Goal: Task Accomplishment & Management: Manage account settings

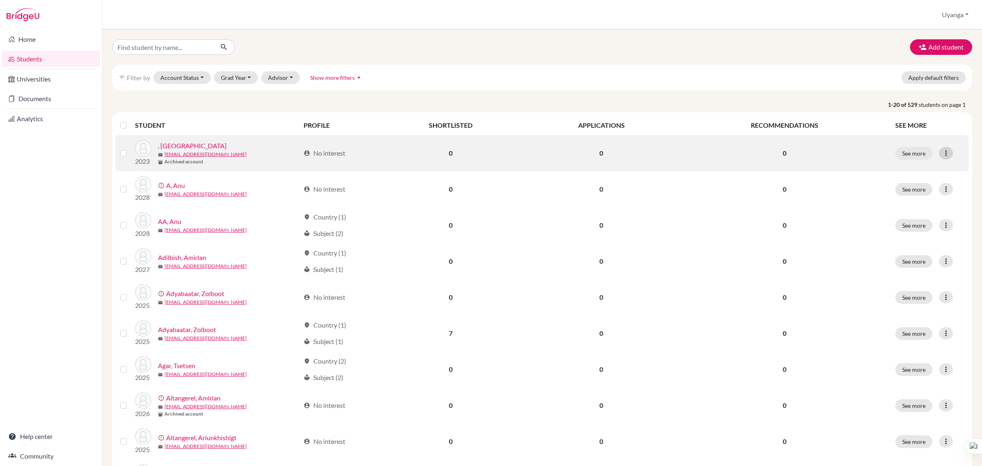
click at [942, 156] on icon at bounding box center [946, 153] width 8 height 8
click at [907, 153] on button "See more" at bounding box center [913, 153] width 37 height 13
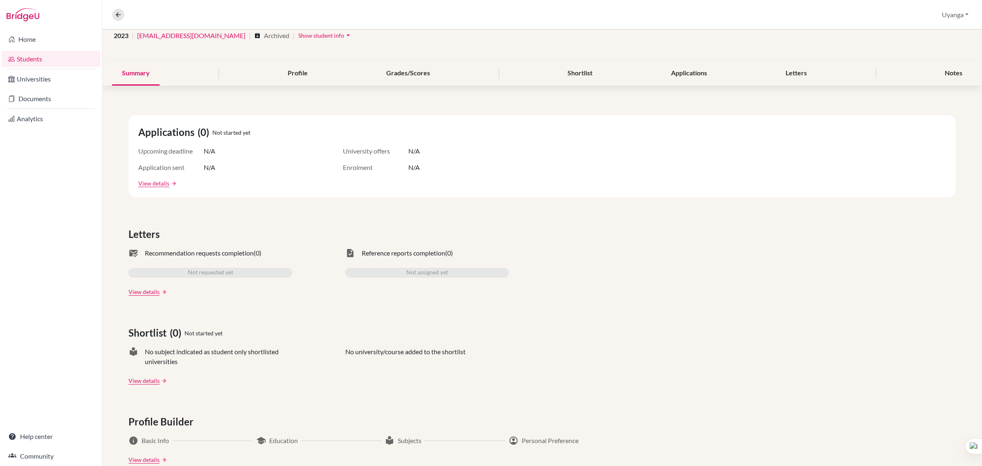
scroll to position [254, 0]
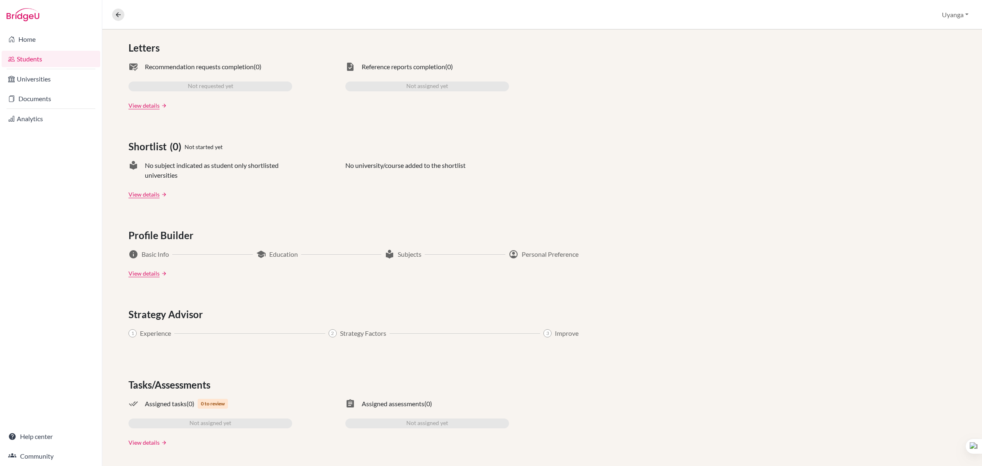
click at [141, 443] on link "View details" at bounding box center [144, 442] width 31 height 9
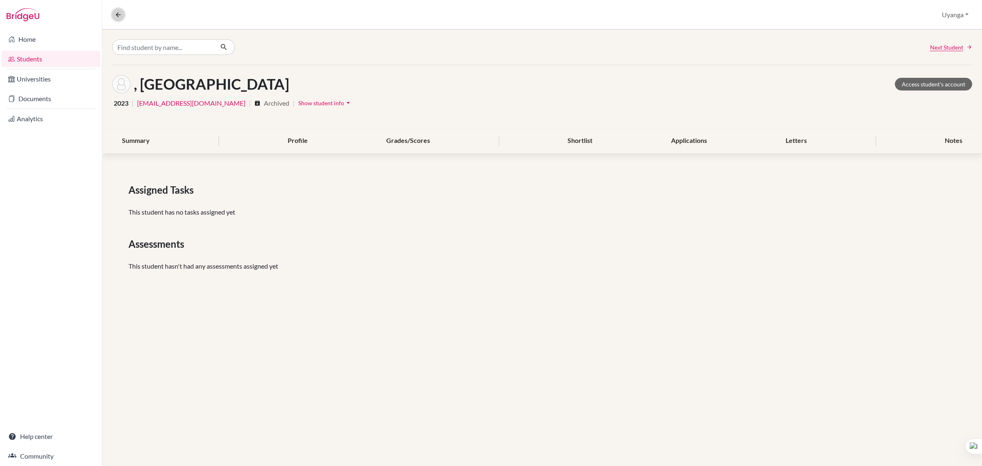
drag, startPoint x: 115, startPoint y: 13, endPoint x: 115, endPoint y: 35, distance: 22.1
click at [115, 13] on icon at bounding box center [118, 14] width 7 height 7
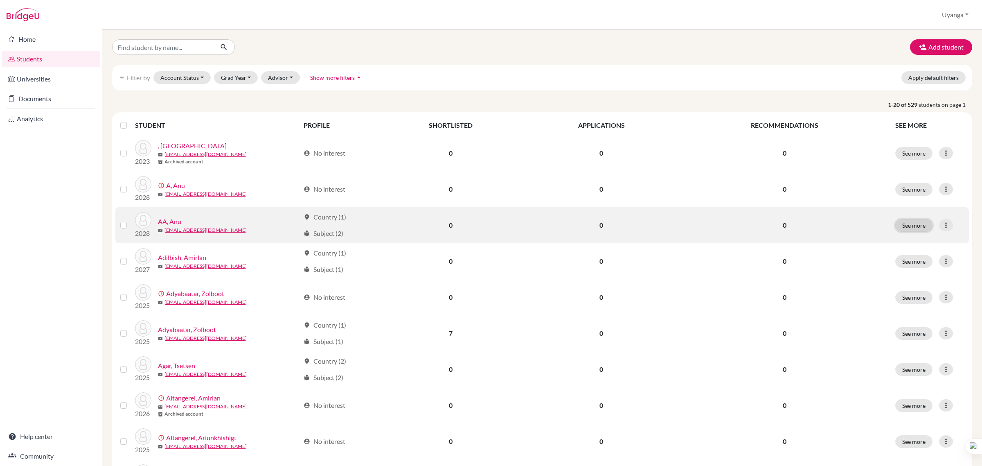
click at [908, 225] on button "See more" at bounding box center [913, 225] width 37 height 13
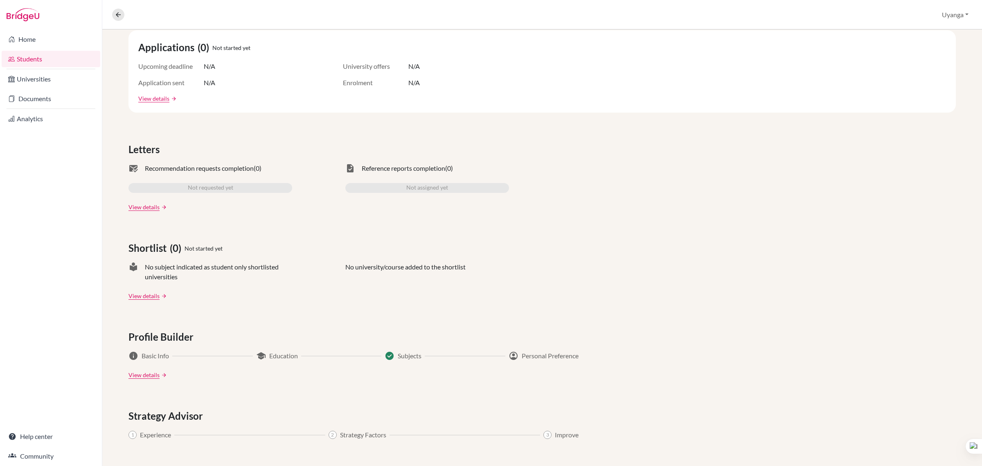
scroll to position [151, 0]
click at [44, 60] on link "Students" at bounding box center [51, 59] width 99 height 16
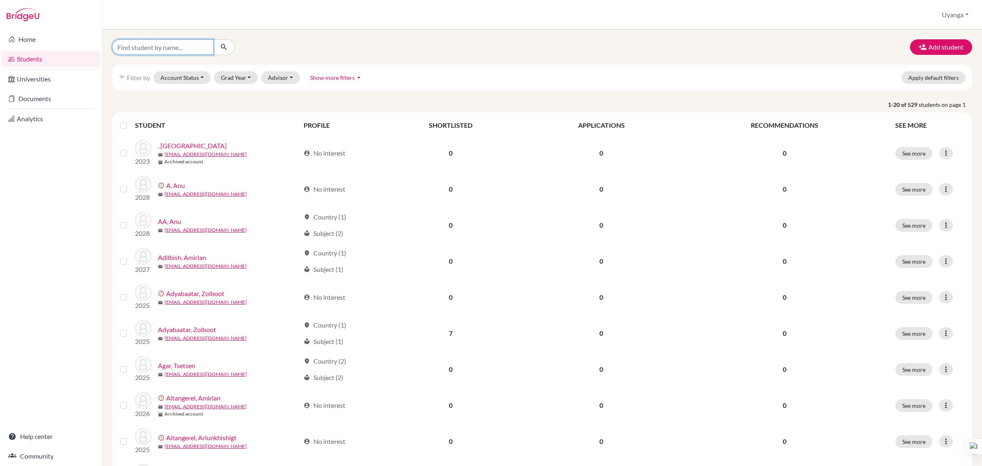
click at [170, 48] on input "Find student by name..." at bounding box center [162, 47] width 101 height 16
type input "tenuun"
click at [226, 46] on icon "submit" at bounding box center [224, 47] width 8 height 8
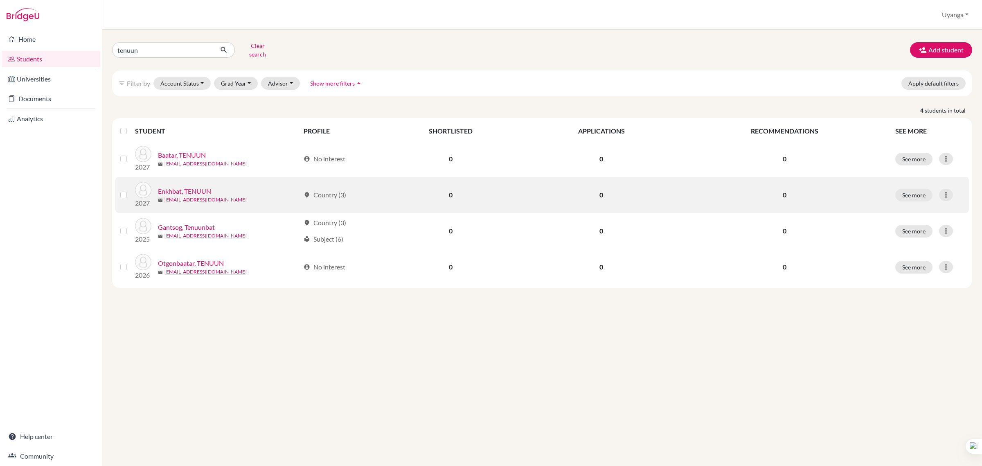
click at [191, 196] on link "[EMAIL_ADDRESS][DOMAIN_NAME]" at bounding box center [206, 199] width 82 height 7
drag, startPoint x: 192, startPoint y: 185, endPoint x: 208, endPoint y: 190, distance: 17.2
click at [192, 186] on link "Enkhbat, TENUUN" at bounding box center [184, 191] width 53 height 10
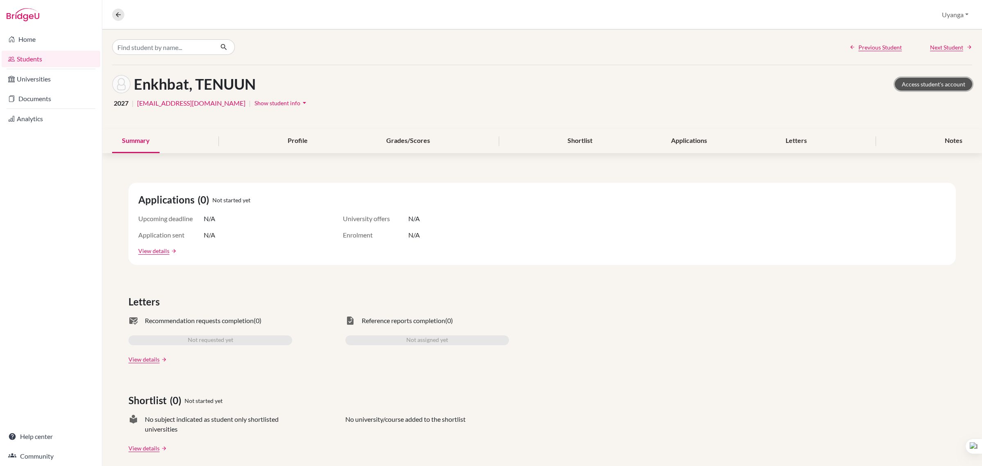
drag, startPoint x: 906, startPoint y: 84, endPoint x: 889, endPoint y: 90, distance: 17.9
click at [906, 84] on link "Access student's account" at bounding box center [933, 84] width 77 height 13
